Goal: Information Seeking & Learning: Find specific fact

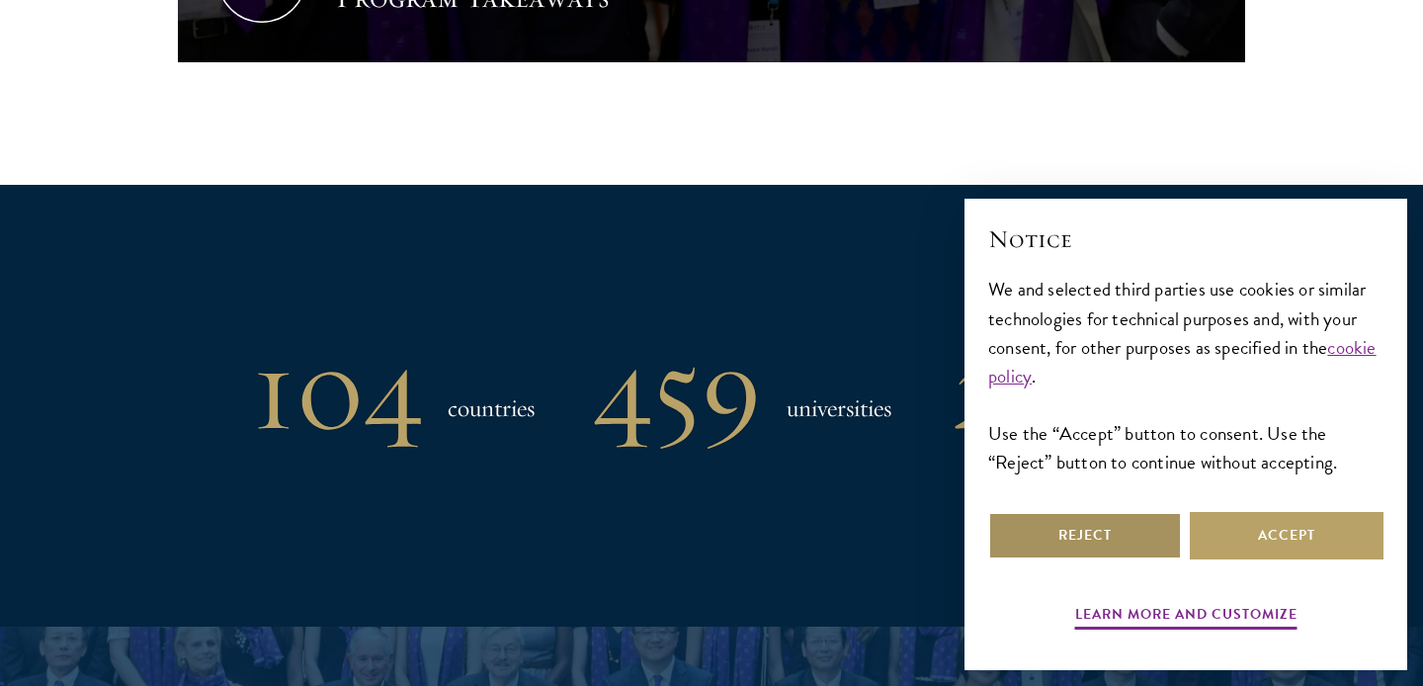
click at [1031, 536] on button "Reject" at bounding box center [1085, 535] width 194 height 47
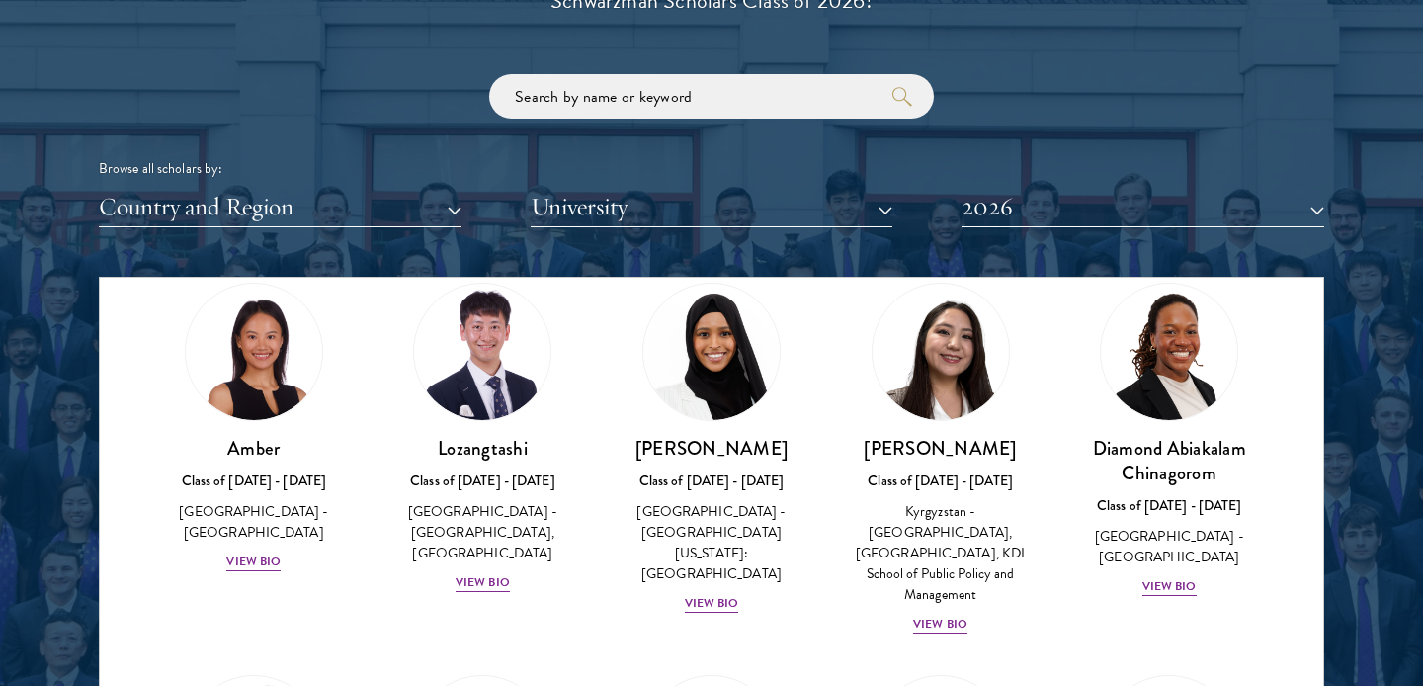
scroll to position [56, 0]
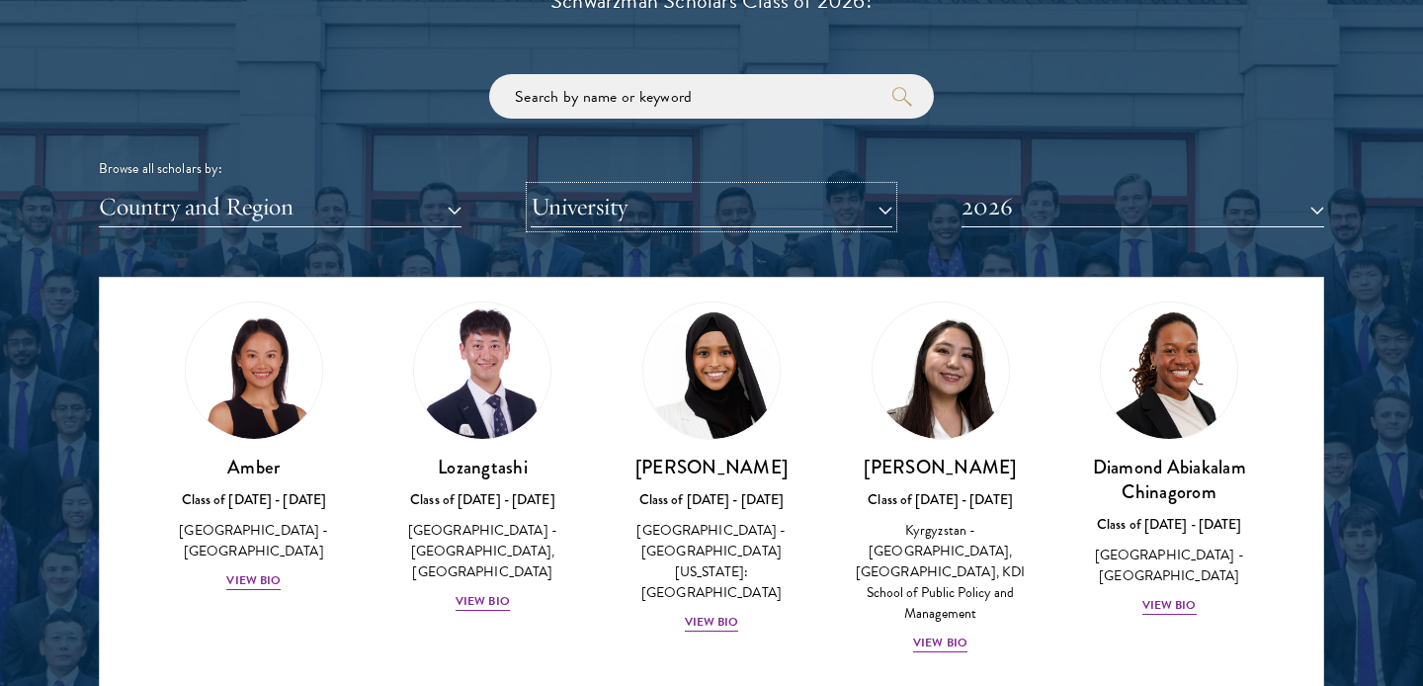
click at [609, 201] on button "University" at bounding box center [712, 207] width 363 height 41
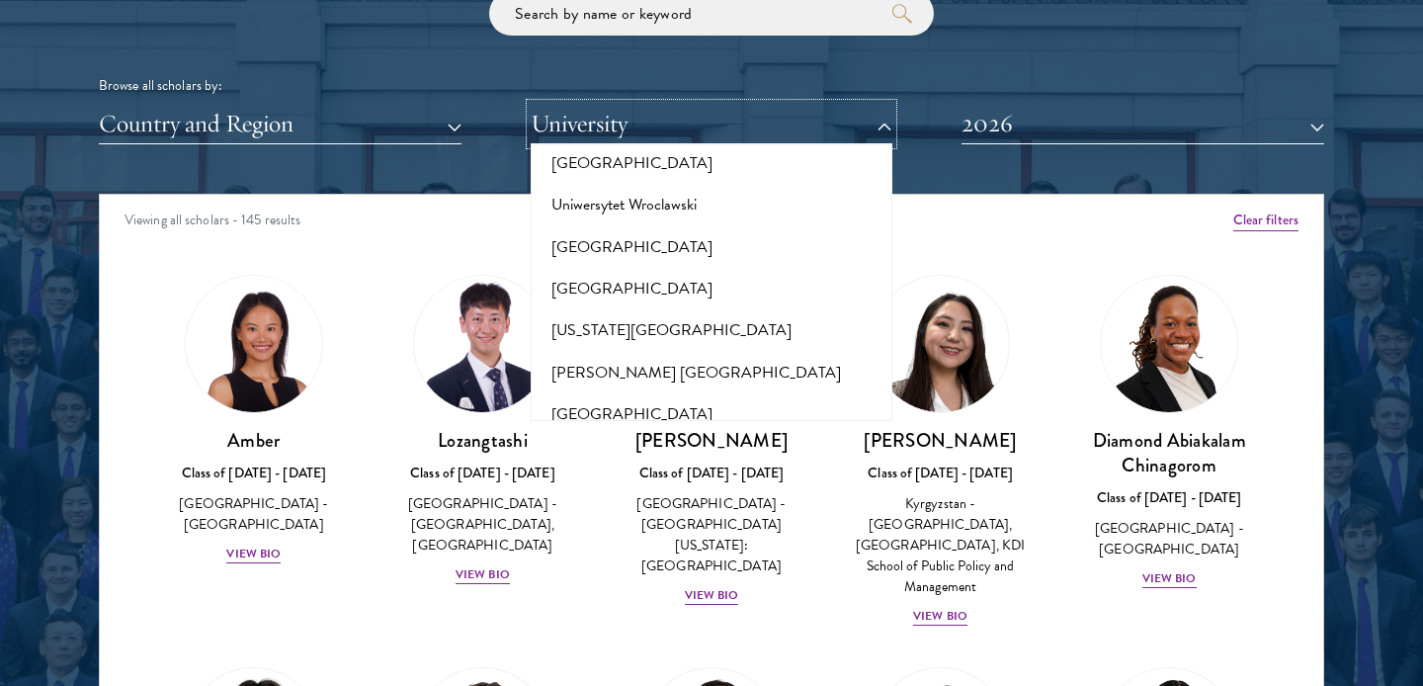
scroll to position [19557, 0]
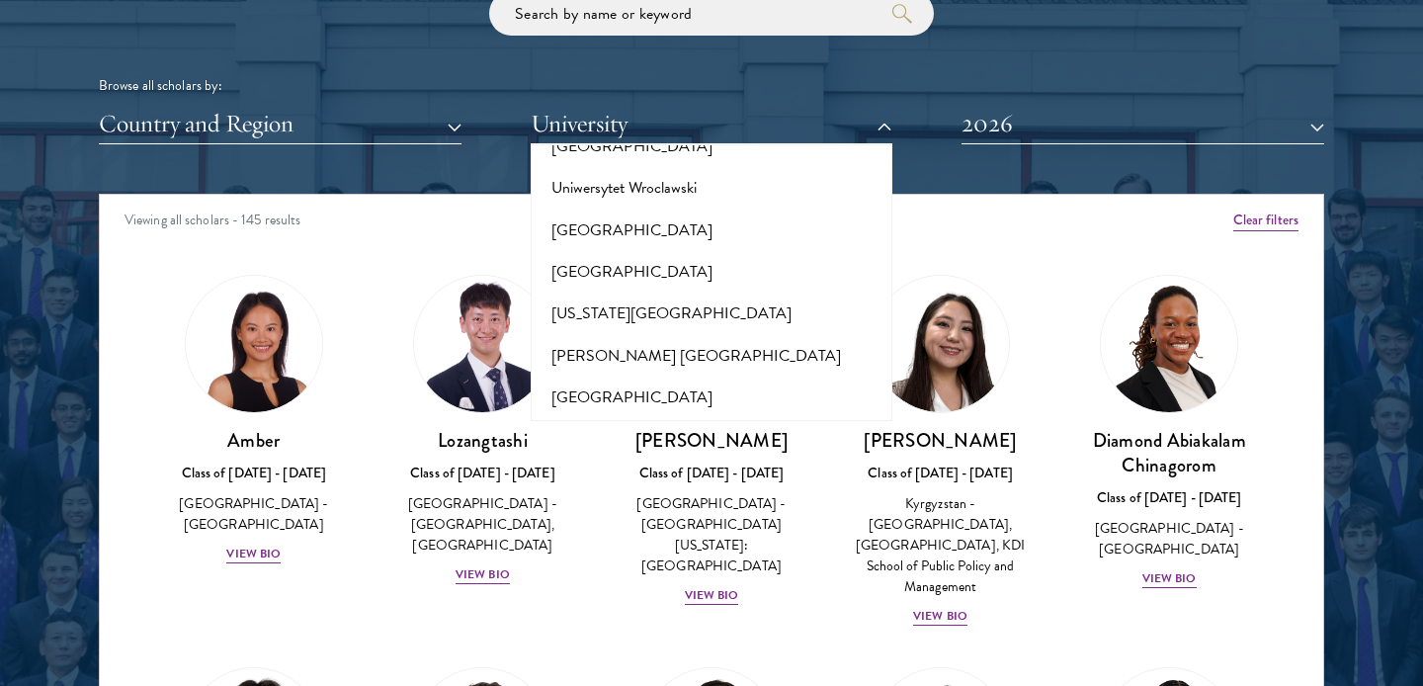
click at [347, 229] on div "Viewing all scholars - 145 results" at bounding box center [711, 222] width 1223 height 55
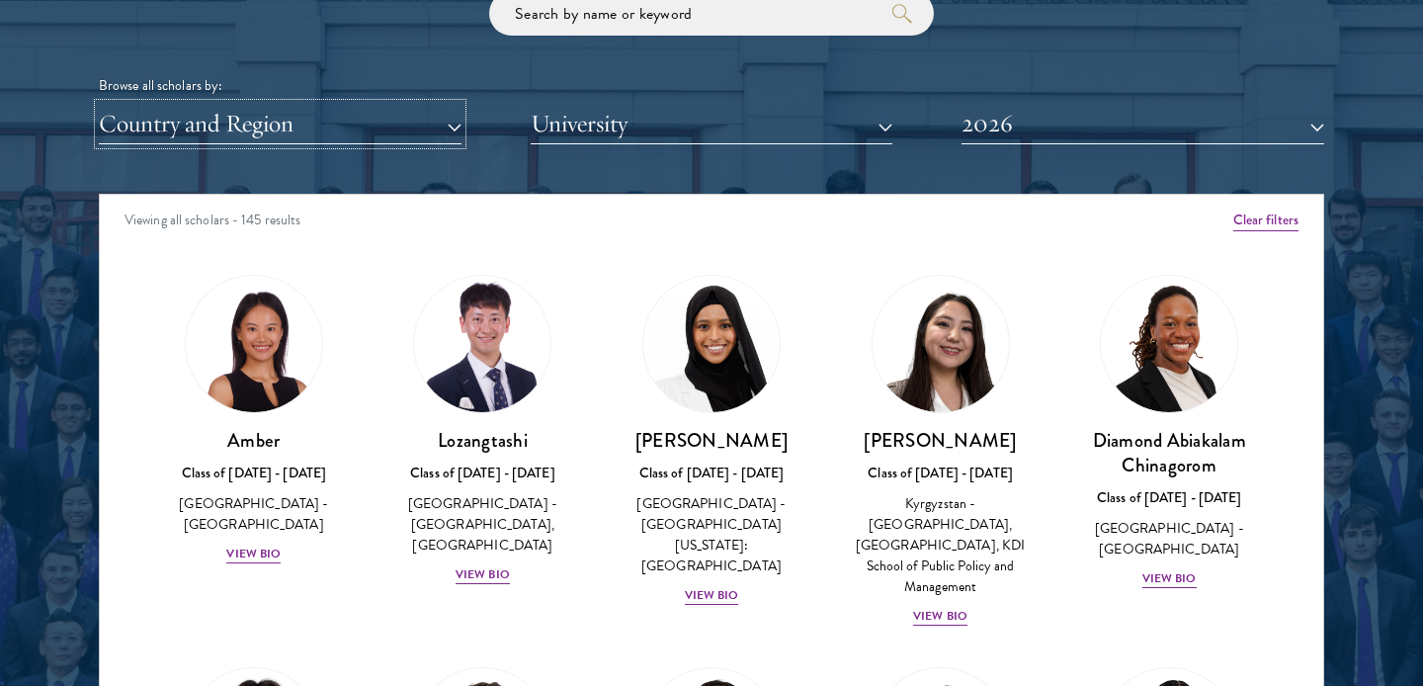
click at [356, 115] on button "Country and Region" at bounding box center [280, 124] width 363 height 41
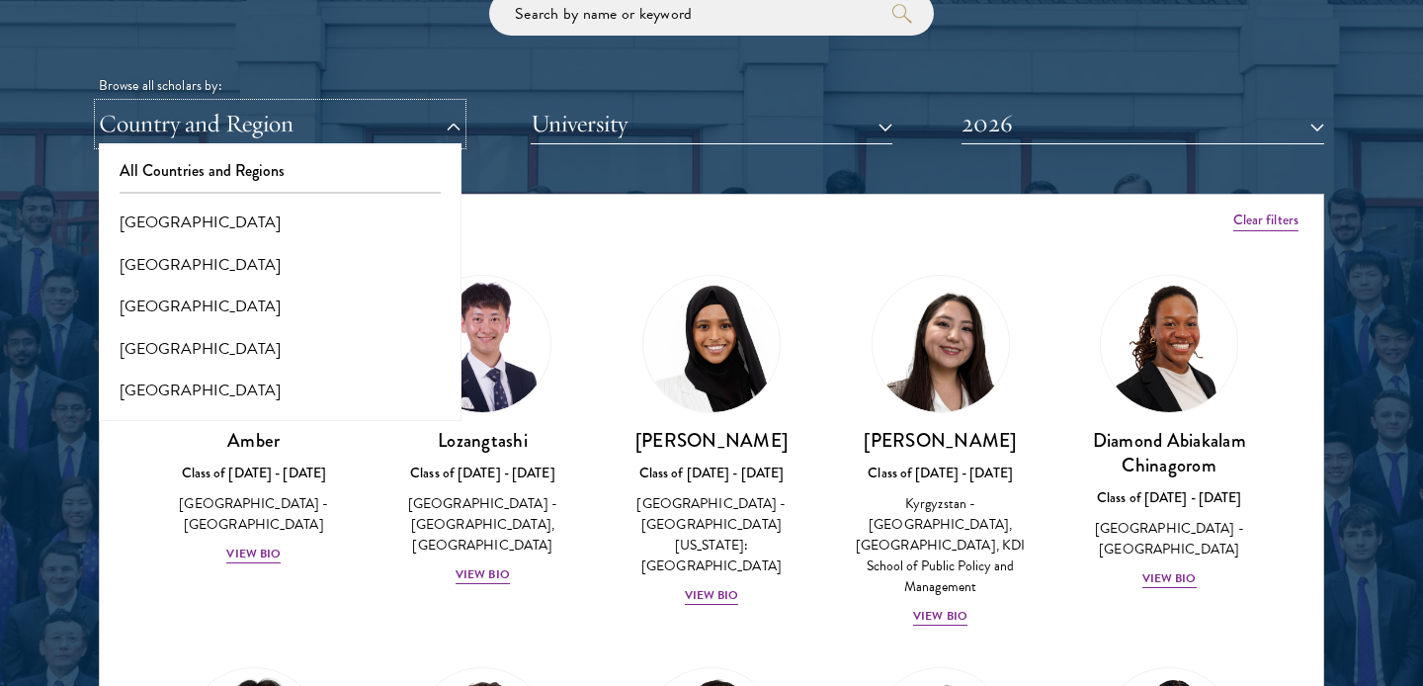
click at [356, 115] on button "Country and Region" at bounding box center [280, 124] width 363 height 41
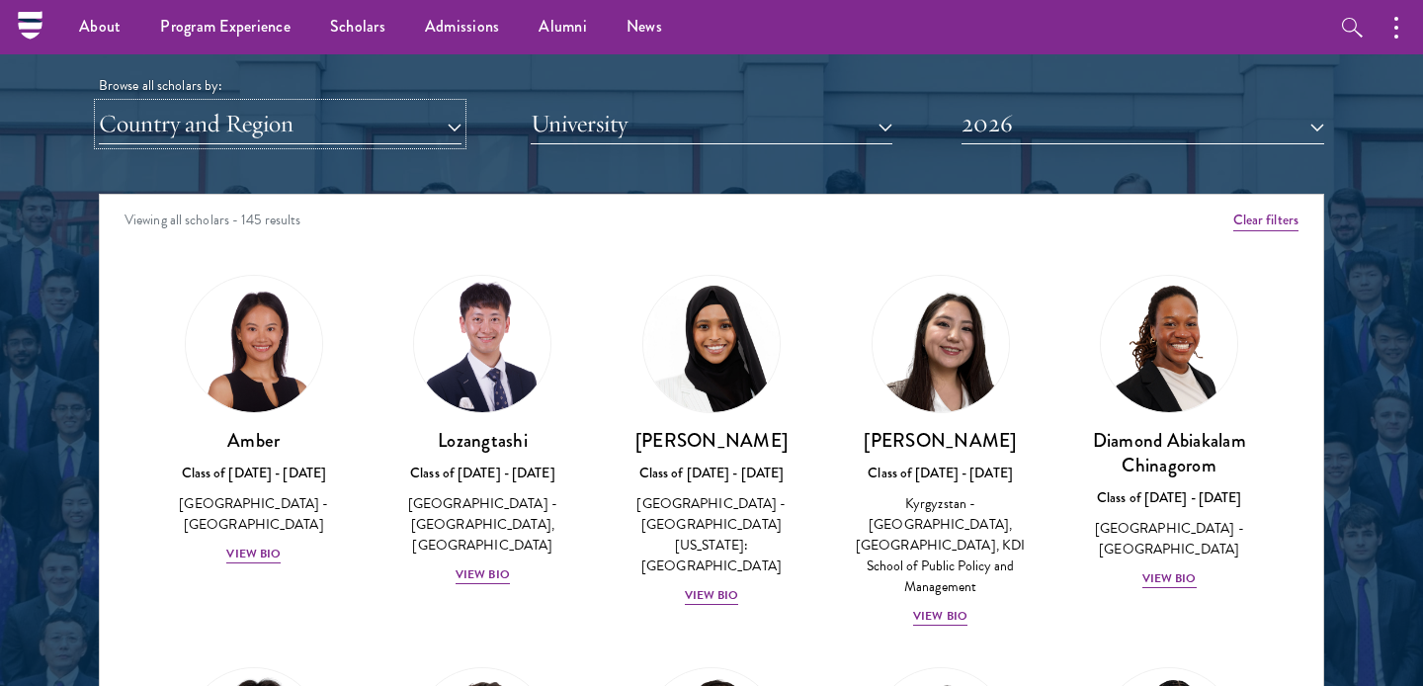
scroll to position [2127, 0]
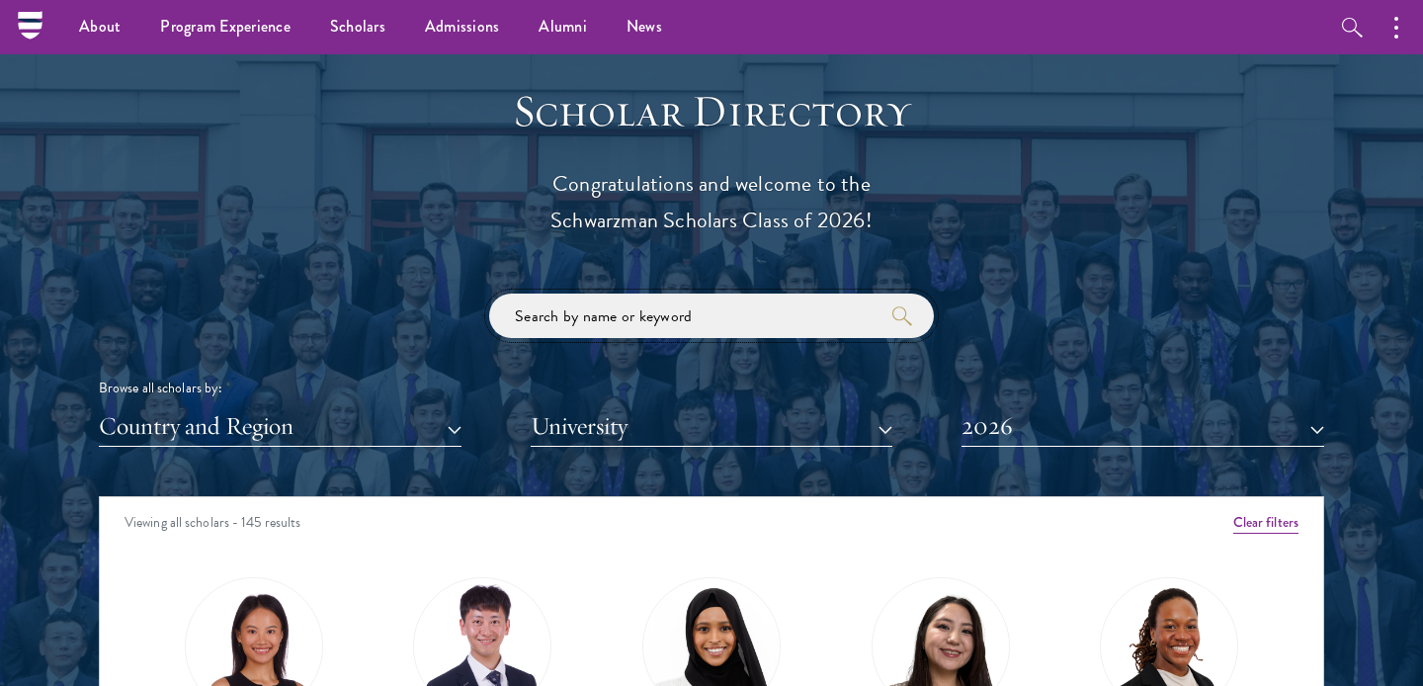
click at [593, 336] on input "search" at bounding box center [711, 315] width 445 height 44
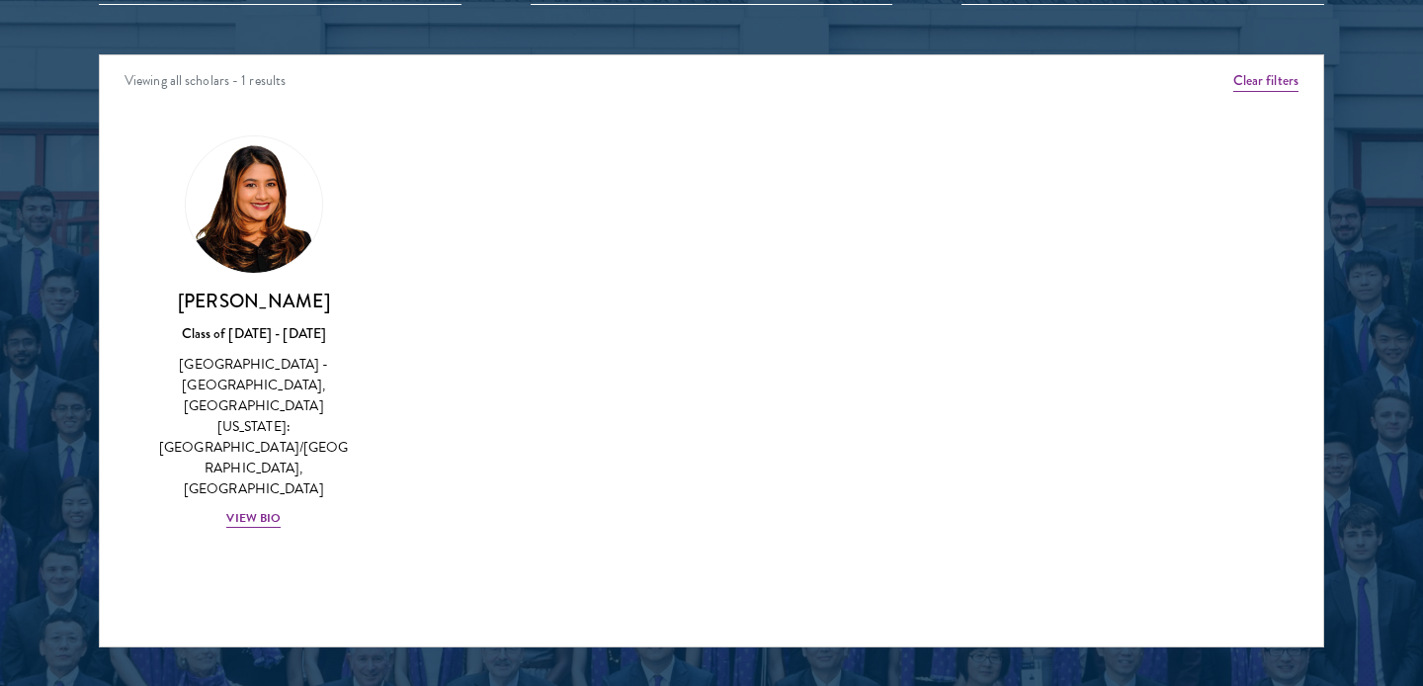
scroll to position [2599, 0]
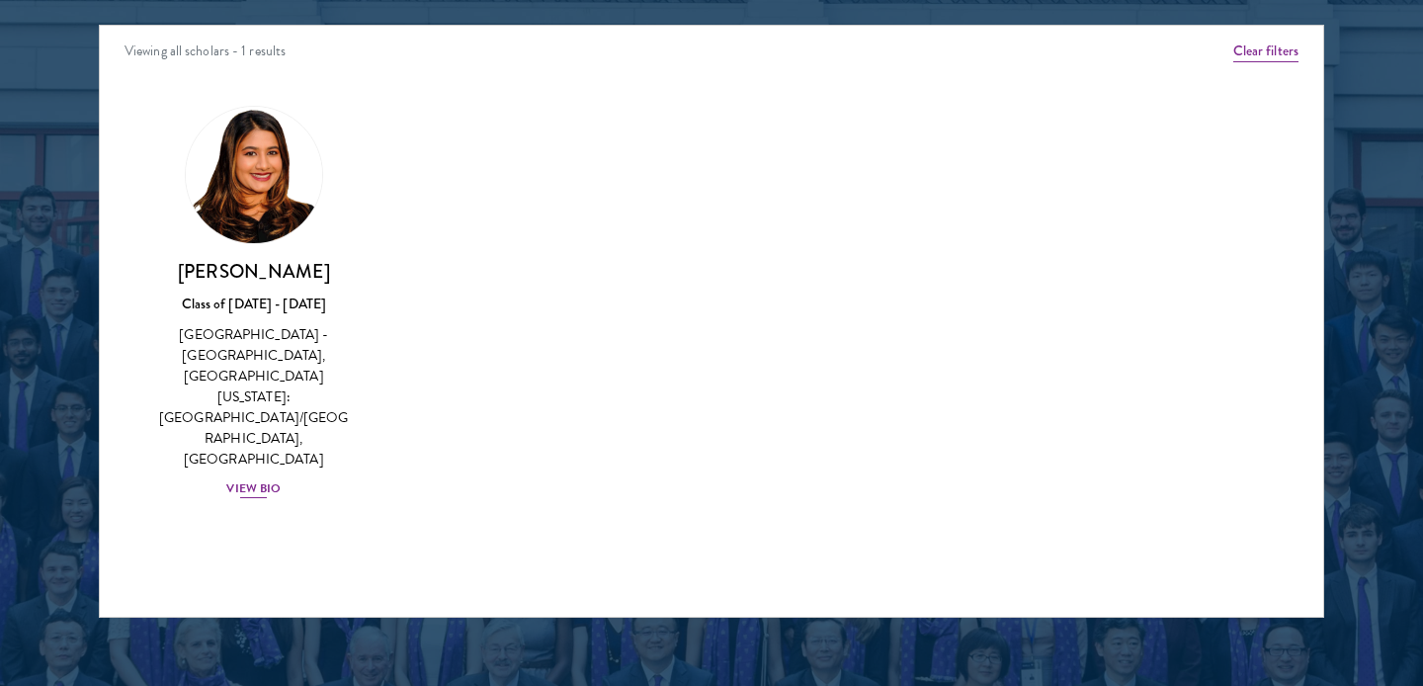
type input "[PERSON_NAME]"
click at [255, 479] on div "View Bio" at bounding box center [253, 488] width 54 height 19
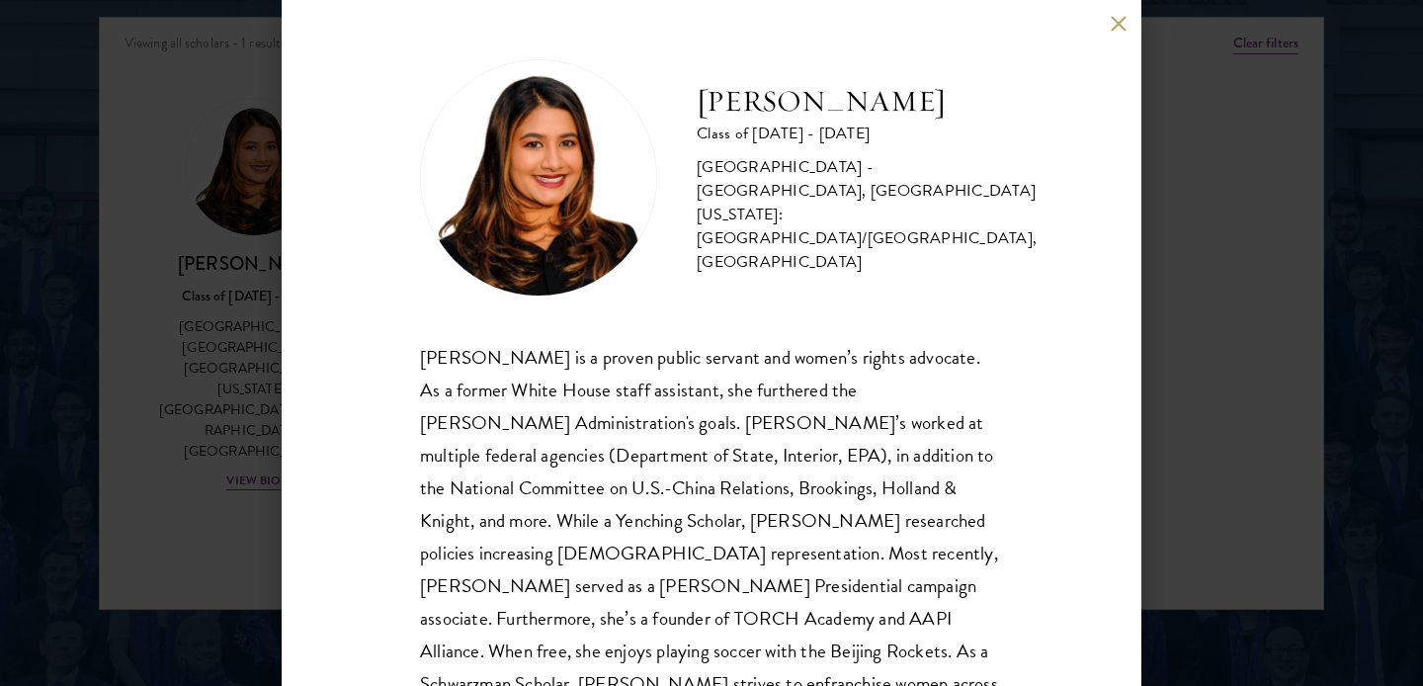
click at [1117, 24] on button at bounding box center [1118, 23] width 17 height 17
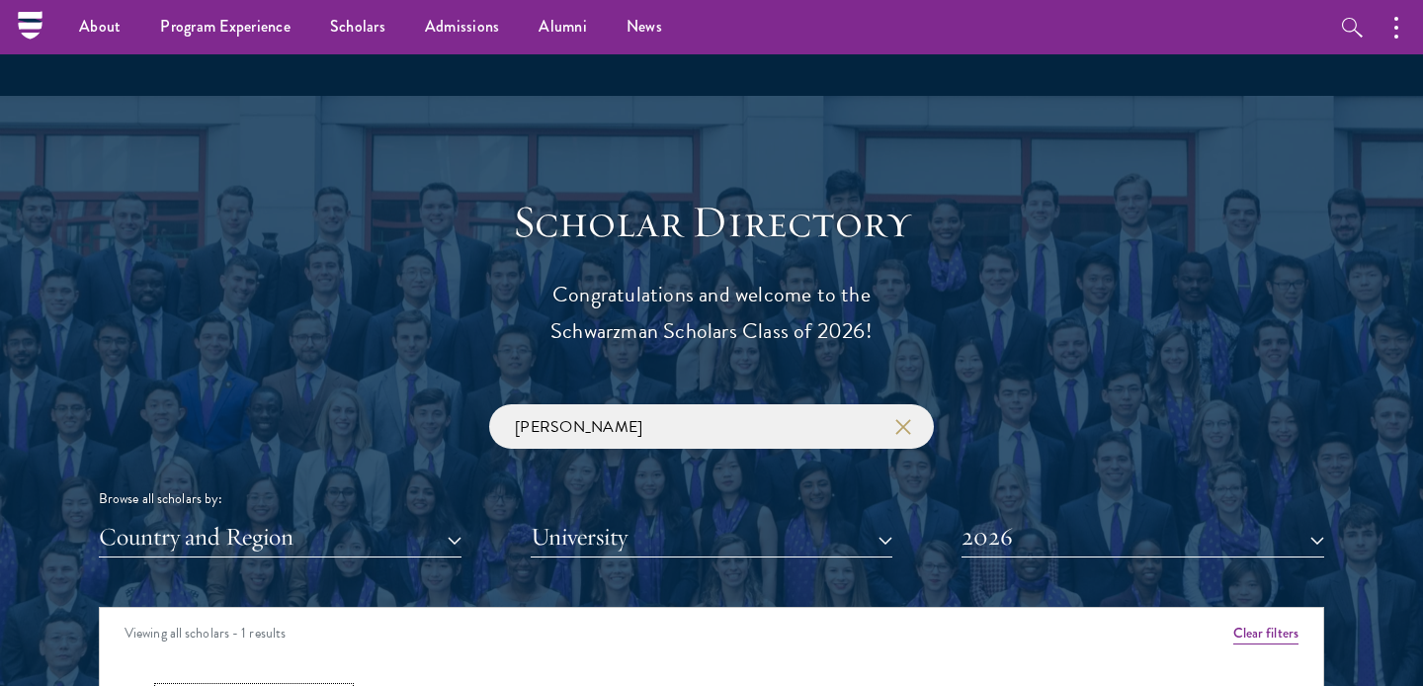
scroll to position [1965, 0]
